Goal: Navigation & Orientation: Find specific page/section

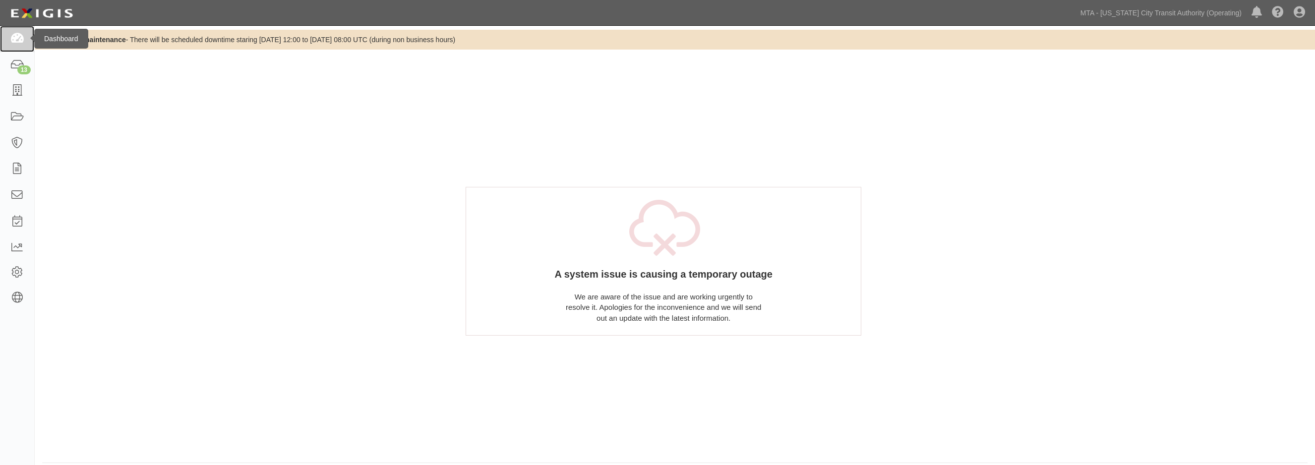
click at [19, 42] on icon at bounding box center [17, 38] width 14 height 11
click at [22, 145] on icon at bounding box center [17, 143] width 14 height 11
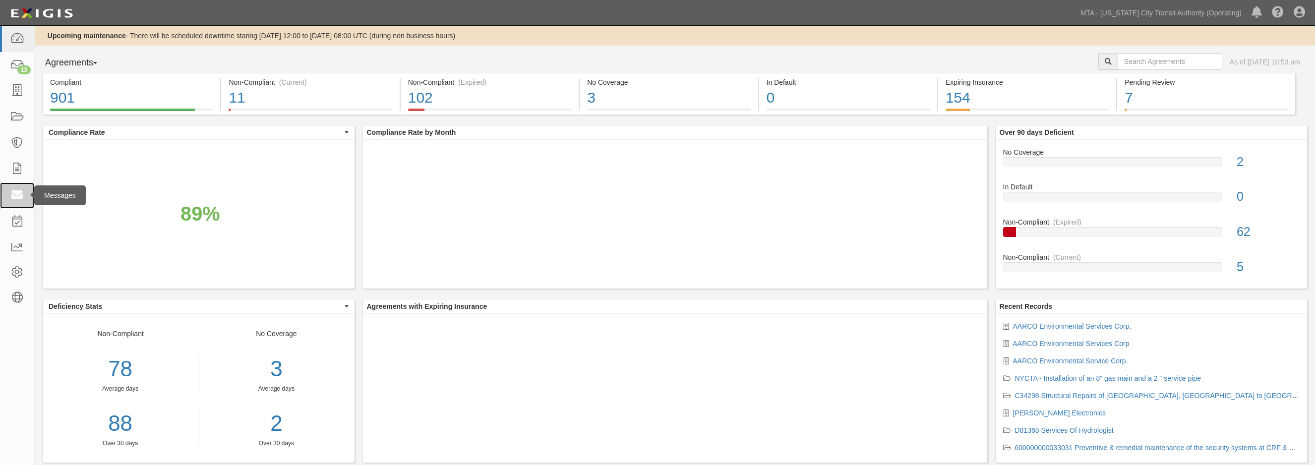
click at [18, 195] on icon at bounding box center [17, 195] width 14 height 11
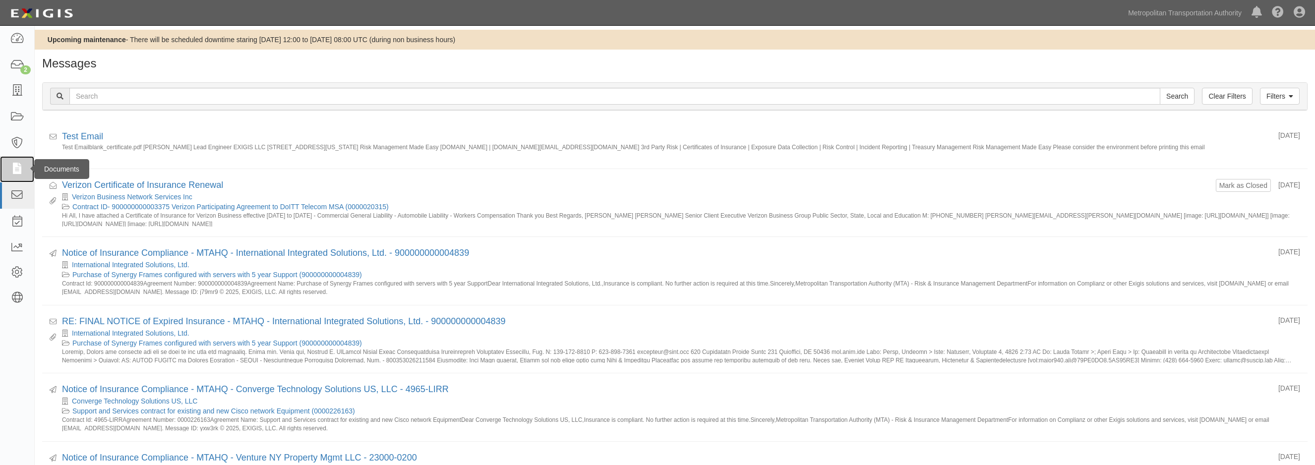
click at [19, 170] on icon at bounding box center [17, 169] width 14 height 11
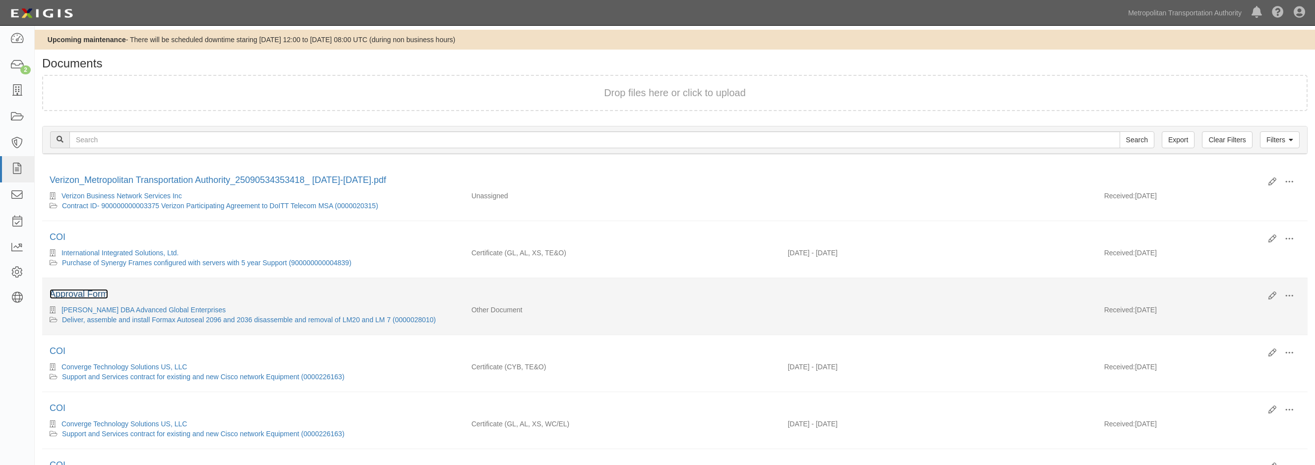
click at [97, 294] on link "Approval Form" at bounding box center [79, 294] width 59 height 10
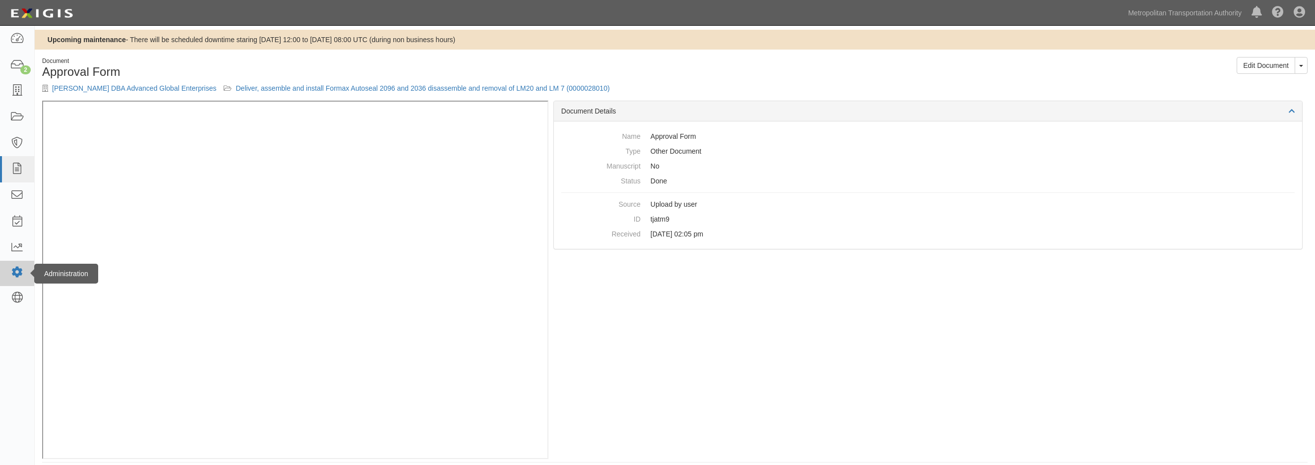
click at [20, 277] on icon at bounding box center [17, 272] width 14 height 8
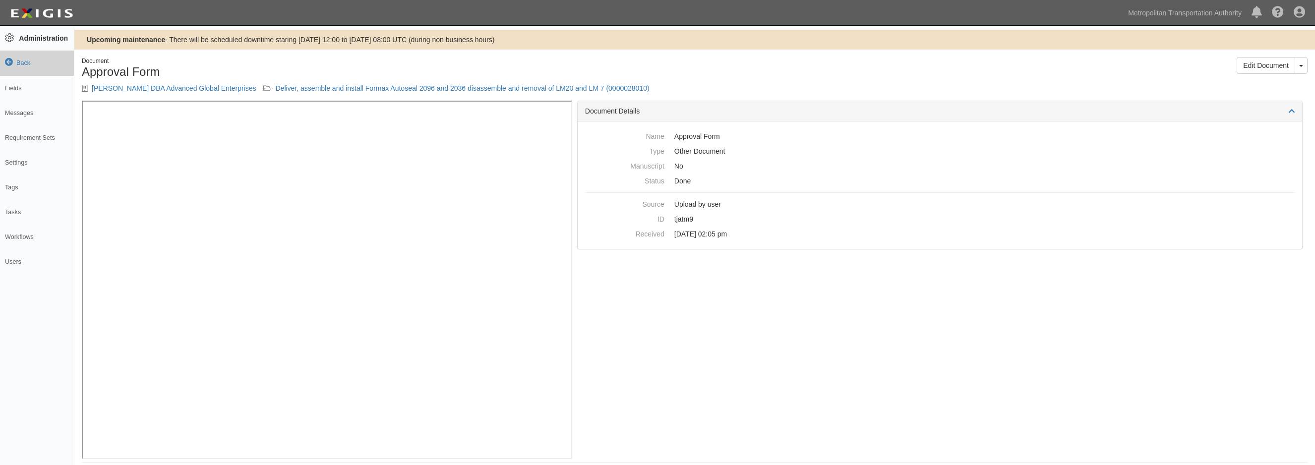
click at [25, 65] on link "Back" at bounding box center [37, 63] width 74 height 25
